Goal: Information Seeking & Learning: Check status

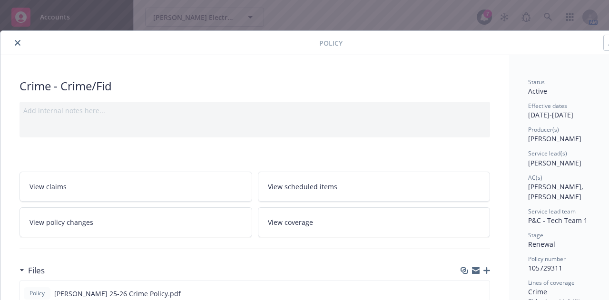
drag, startPoint x: 23, startPoint y: 39, endPoint x: 15, endPoint y: 39, distance: 7.6
click at [15, 39] on div at bounding box center [161, 42] width 315 height 11
click at [15, 39] on button "close" at bounding box center [17, 42] width 11 height 11
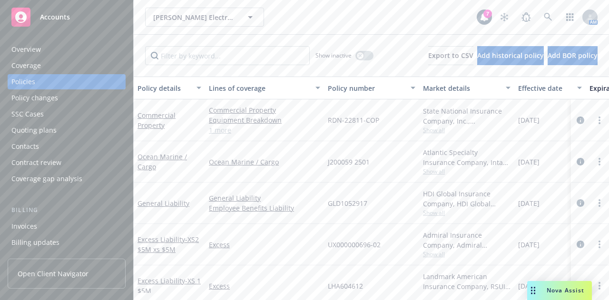
click at [324, 23] on div "[PERSON_NAME] Electronic Inc. [PERSON_NAME] Electronic Inc." at bounding box center [311, 17] width 332 height 19
click at [332, 22] on div "[PERSON_NAME] Electronic Inc. [PERSON_NAME] Electronic Inc." at bounding box center [311, 17] width 332 height 19
click at [29, 45] on div "Overview" at bounding box center [26, 49] width 30 height 15
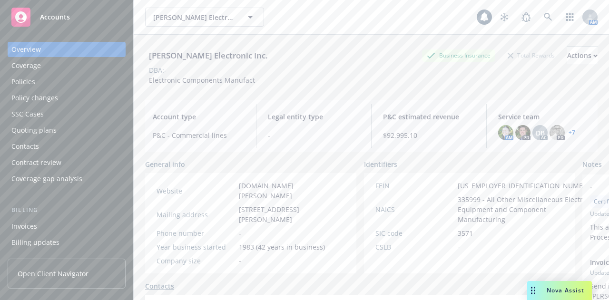
click at [342, 69] on div "DBA: -" at bounding box center [371, 70] width 453 height 10
click at [315, 65] on div "DBA: -" at bounding box center [371, 70] width 453 height 10
click at [52, 78] on div "Policies" at bounding box center [66, 81] width 110 height 15
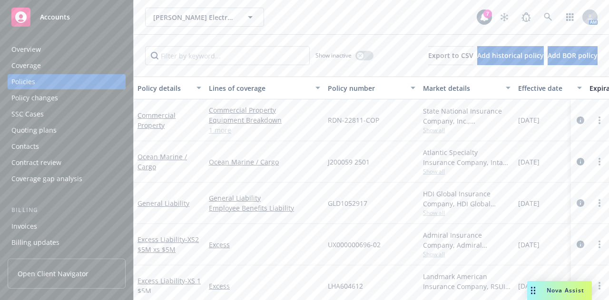
click at [342, 20] on div "Elma Electronic Inc. Elma Electronic Inc." at bounding box center [311, 17] width 332 height 19
click at [329, 35] on div "Show inactive Export to CSV Add historical policy Add BOR policy" at bounding box center [372, 56] width 476 height 42
click at [345, 18] on div "Elma Electronic Inc. Elma Electronic Inc." at bounding box center [311, 17] width 332 height 19
click at [65, 51] on div "Overview" at bounding box center [66, 49] width 110 height 15
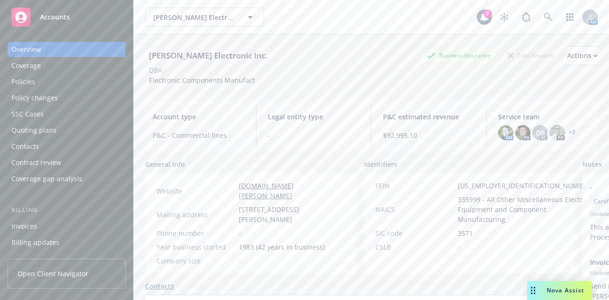
click at [322, 86] on div "Elma Electronic Inc. Business Insurance Total Rewards Actions DBA: - Electronic…" at bounding box center [371, 64] width 453 height 58
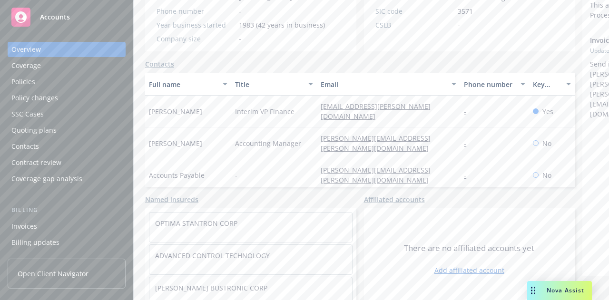
scroll to position [245, 0]
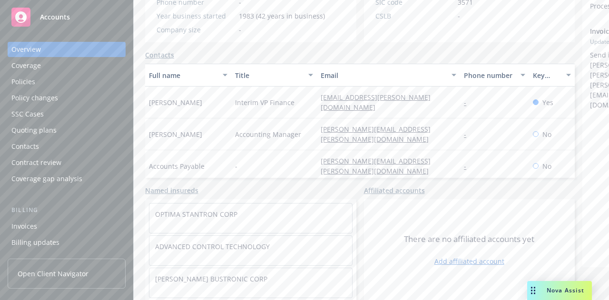
click at [323, 50] on div "Contacts" at bounding box center [360, 55] width 430 height 10
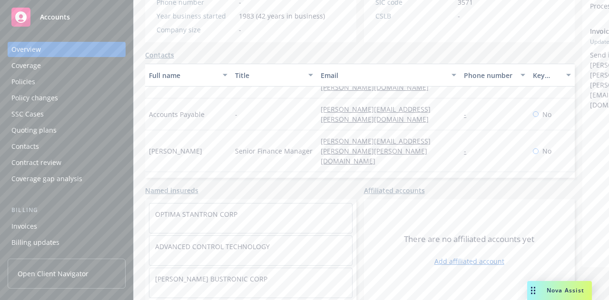
scroll to position [0, 0]
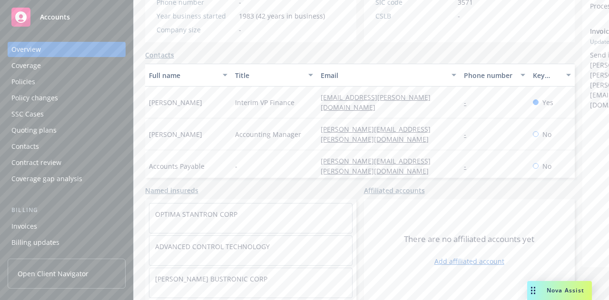
click at [286, 50] on div "Contacts" at bounding box center [360, 55] width 430 height 10
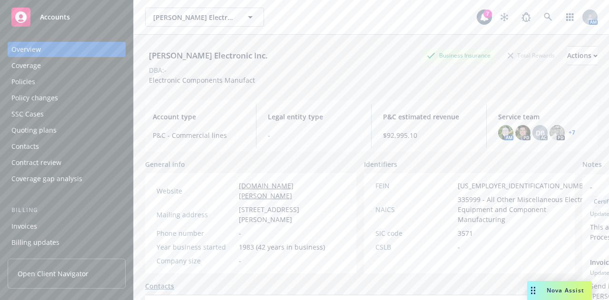
click at [75, 81] on div "Policies" at bounding box center [66, 81] width 110 height 15
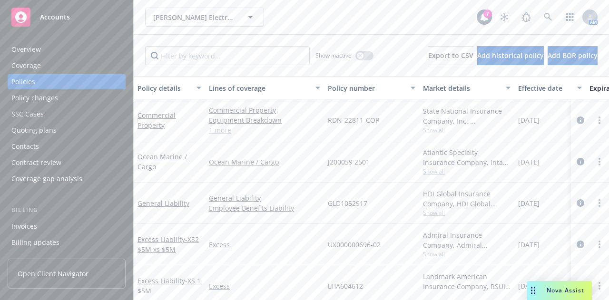
click at [415, 24] on div "Elma Electronic Inc. Elma Electronic Inc." at bounding box center [311, 17] width 332 height 19
click at [296, 33] on div "Elma Electronic Inc. Elma Electronic Inc. 7 AM" at bounding box center [372, 17] width 476 height 34
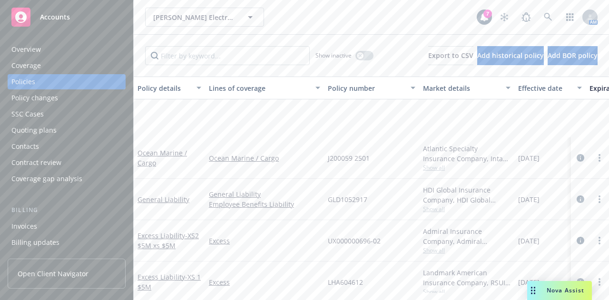
scroll to position [88, 0]
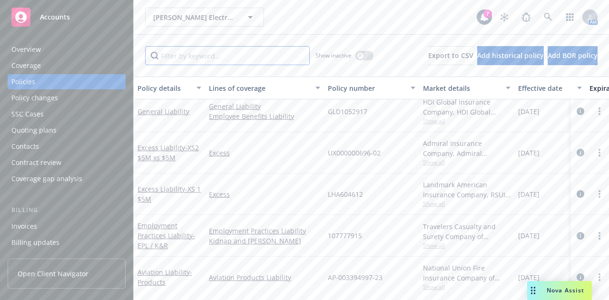
click at [193, 56] on input "Filter by keyword..." at bounding box center [227, 55] width 165 height 19
type input "avia"
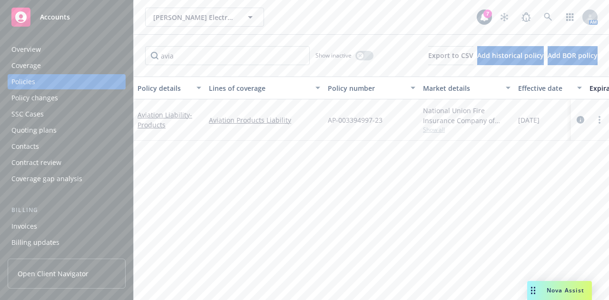
click at [151, 120] on div "Aviation Liability - Products" at bounding box center [170, 120] width 64 height 20
click at [161, 110] on link "Aviation Liability - Products" at bounding box center [165, 119] width 55 height 19
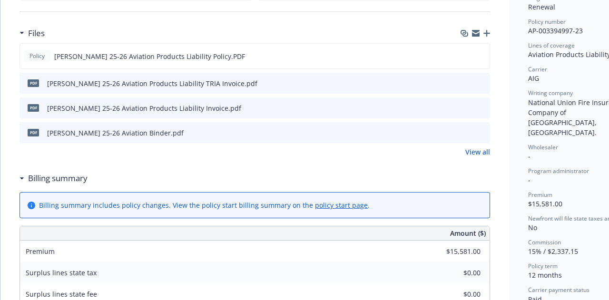
scroll to position [240, 0]
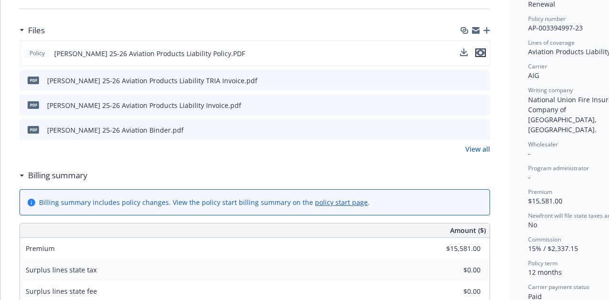
click at [482, 50] on icon "preview file" at bounding box center [481, 53] width 9 height 7
